Goal: Information Seeking & Learning: Learn about a topic

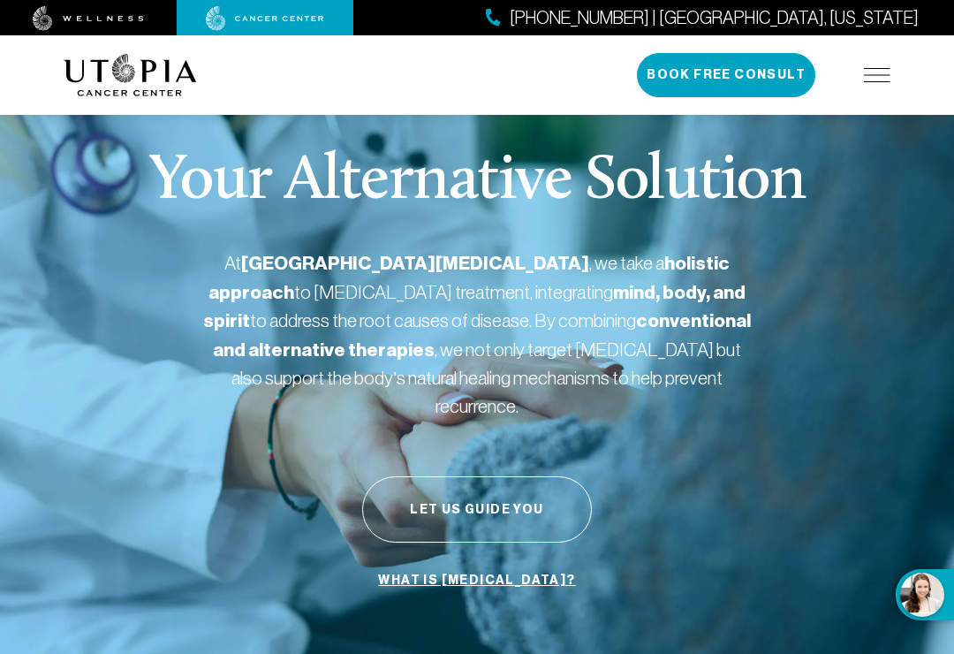
click at [0, 123] on section "Your Alternative Solution At [GEOGRAPHIC_DATA][MEDICAL_DATA] , we take a holist…" at bounding box center [477, 374] width 954 height 588
click at [882, 81] on img at bounding box center [877, 75] width 27 height 14
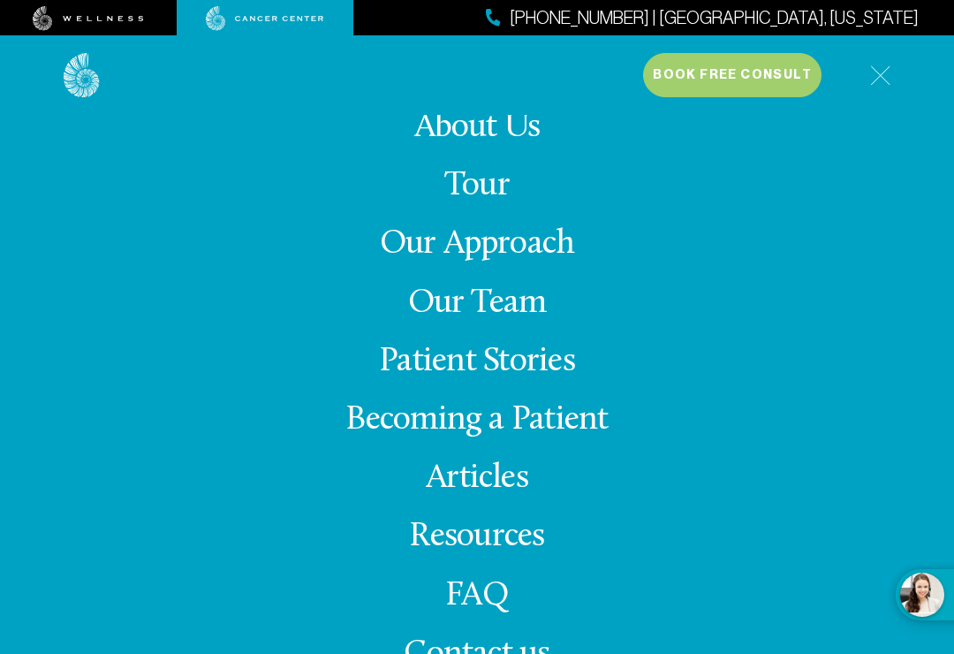
click at [486, 481] on link "Articles" at bounding box center [477, 478] width 102 height 34
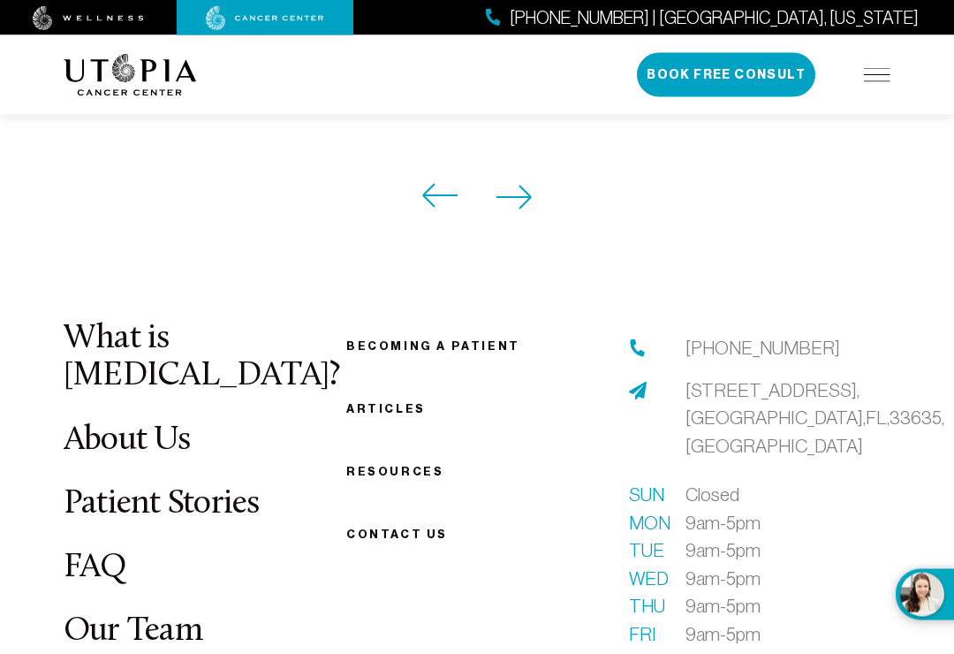
scroll to position [2188, 0]
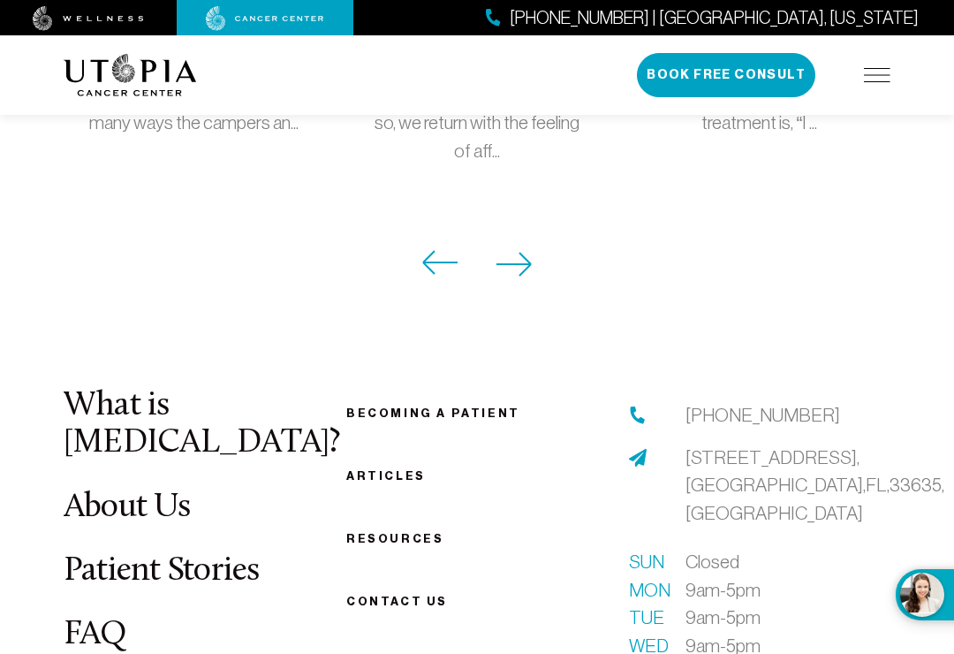
click at [530, 252] on icon at bounding box center [514, 264] width 36 height 25
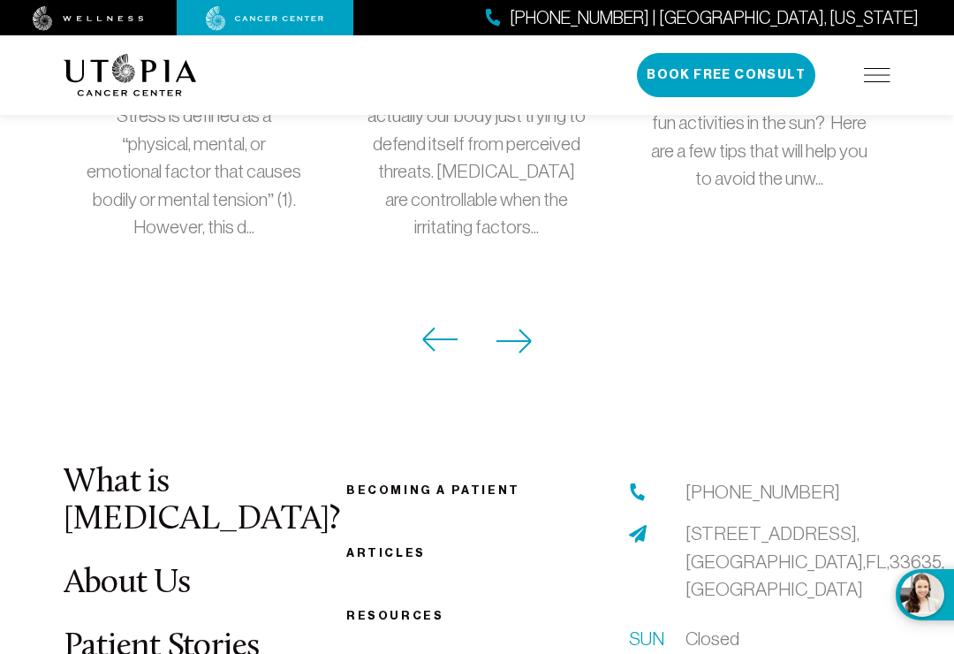
click at [523, 329] on icon at bounding box center [514, 341] width 36 height 25
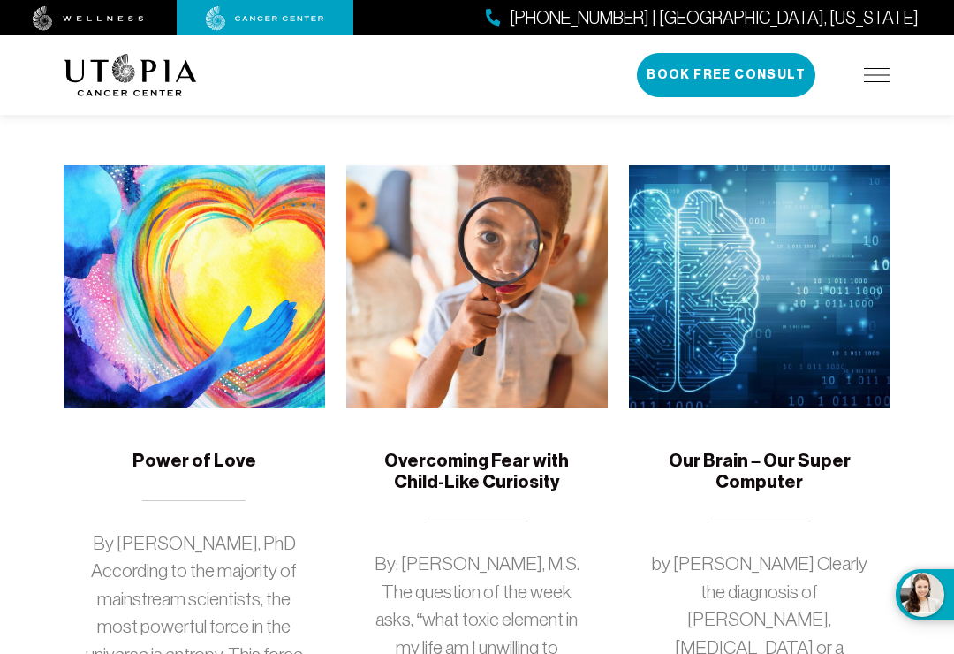
scroll to position [926, 0]
